Goal: Task Accomplishment & Management: Check status

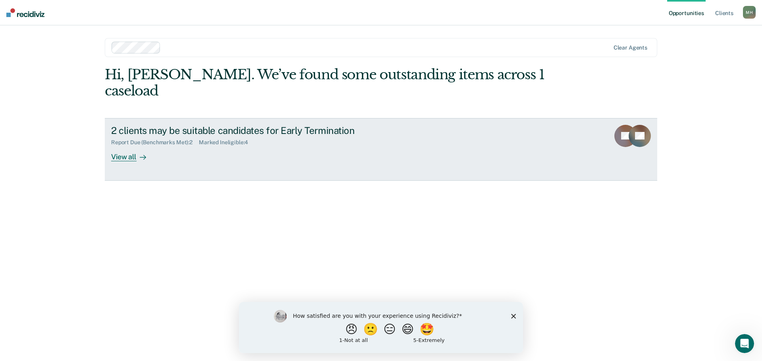
click at [122, 145] on link "2 clients may be suitable candidates for Early Termination Report Due (Benchmar…" at bounding box center [381, 149] width 552 height 63
